Goal: Task Accomplishment & Management: Use online tool/utility

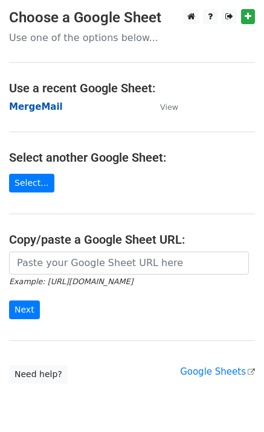
click at [48, 107] on strong "MergeMail" at bounding box center [36, 106] width 54 height 11
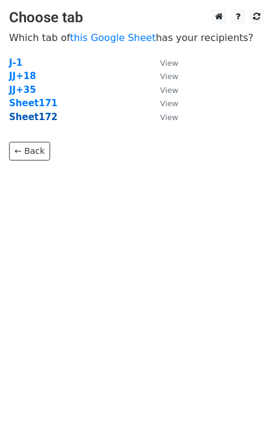
click at [24, 118] on strong "Sheet172" at bounding box center [33, 117] width 48 height 11
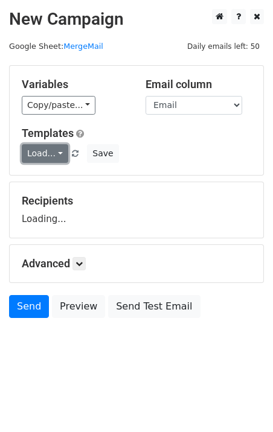
click at [54, 159] on link "Load..." at bounding box center [45, 153] width 47 height 19
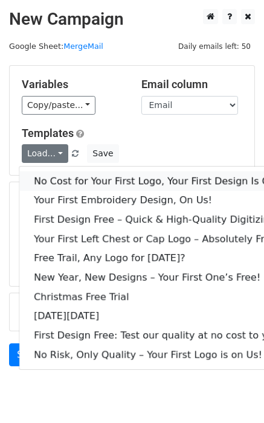
click at [75, 179] on link "No Cost for Your First Logo, Your First Design Is On Us!" at bounding box center [164, 181] width 290 height 19
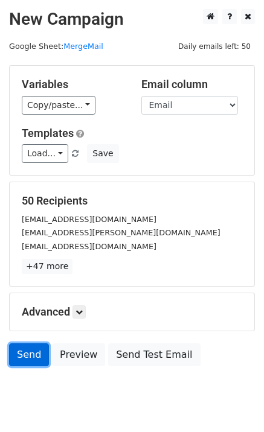
click at [24, 355] on link "Send" at bounding box center [29, 355] width 40 height 23
